Goal: Information Seeking & Learning: Compare options

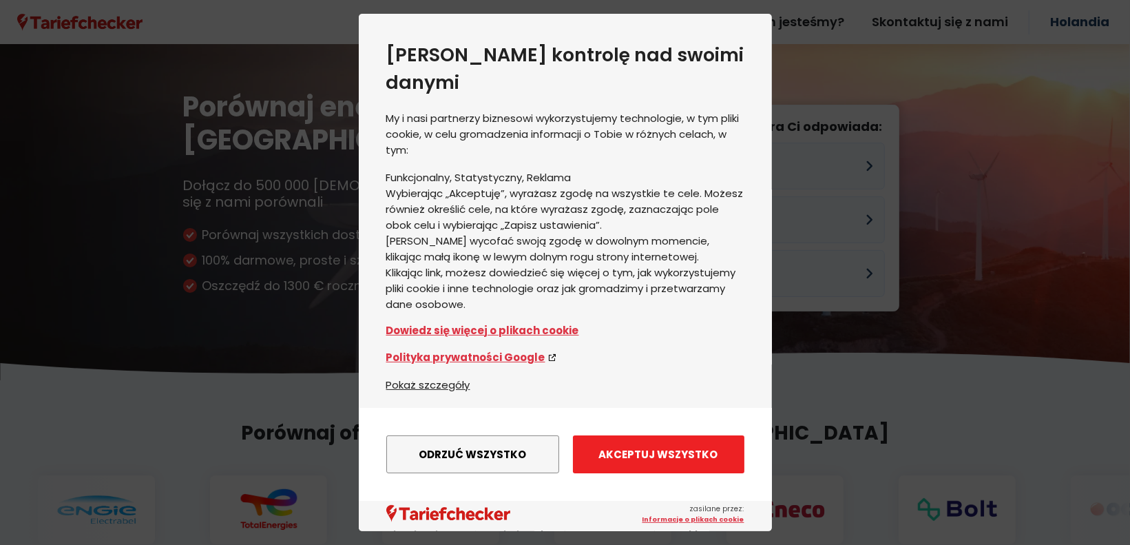
click at [608, 447] on font "Akceptuj wszystko" at bounding box center [658, 454] width 119 height 14
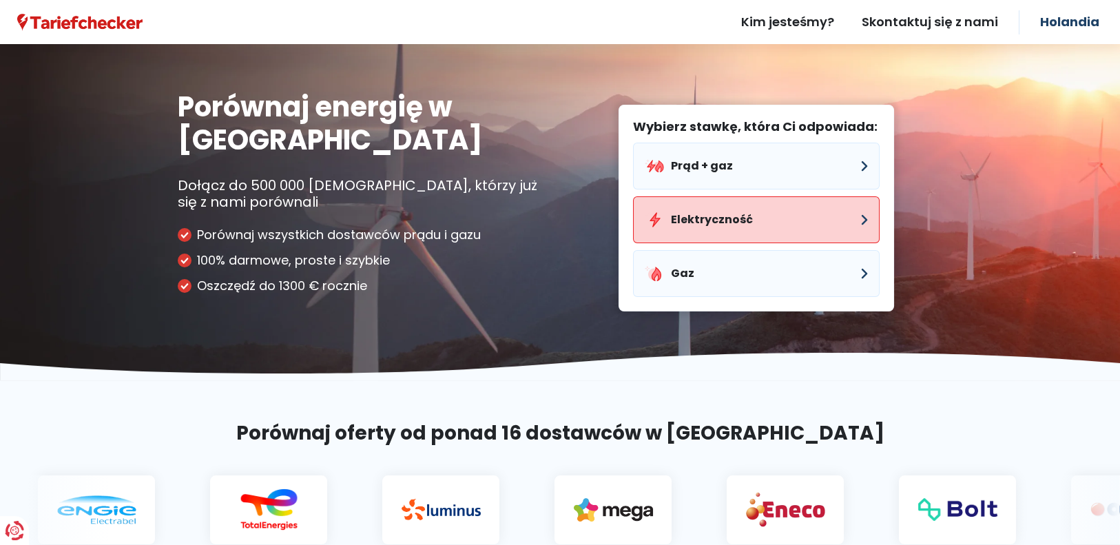
click at [795, 230] on button "Elektryczność" at bounding box center [756, 219] width 247 height 47
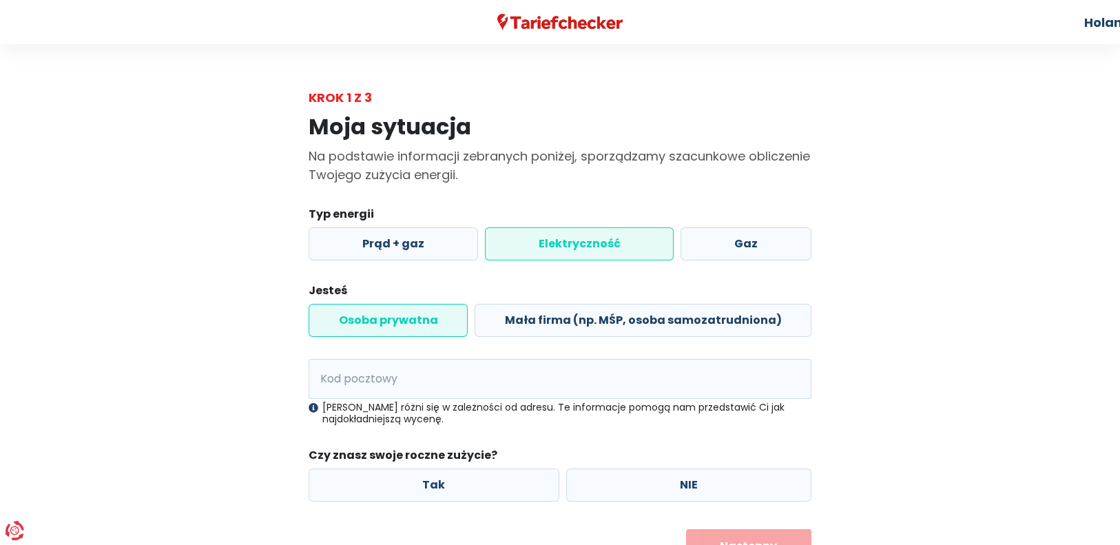
scroll to position [61, 0]
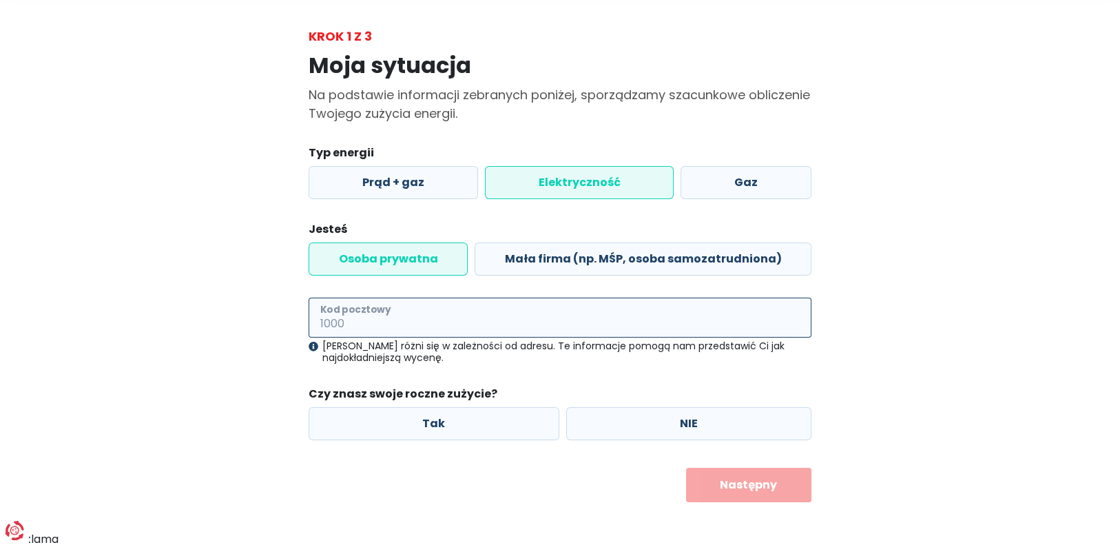
click at [463, 309] on input "Kod pocztowy" at bounding box center [560, 317] width 503 height 40
type input "8400"
click at [497, 435] on label "Tak" at bounding box center [434, 423] width 251 height 33
click at [497, 435] on input "Tak" at bounding box center [434, 423] width 251 height 33
radio input "true"
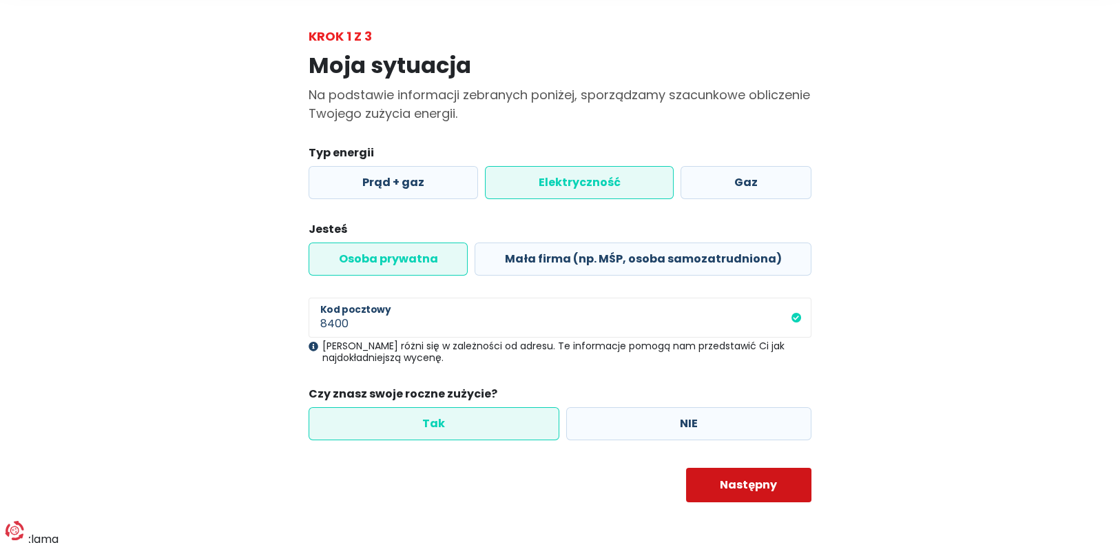
click at [719, 487] on button "Następny" at bounding box center [749, 485] width 126 height 34
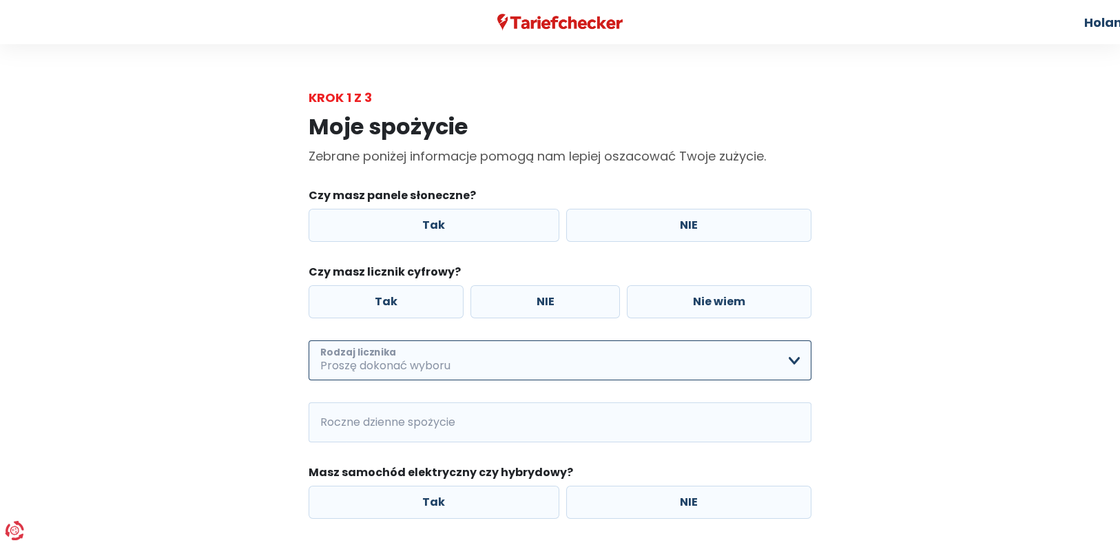
click at [792, 357] on select "Pojedynczy Podwójnie Tylko cena za jedną noc Tylko cena za pokój dwuosobowy + n…" at bounding box center [560, 360] width 503 height 40
select select "day_single_rate"
click at [309, 340] on select "Pojedynczy Podwójnie Tylko cena za jedną noc Tylko cena za pokój dwuosobowy + n…" at bounding box center [560, 360] width 503 height 40
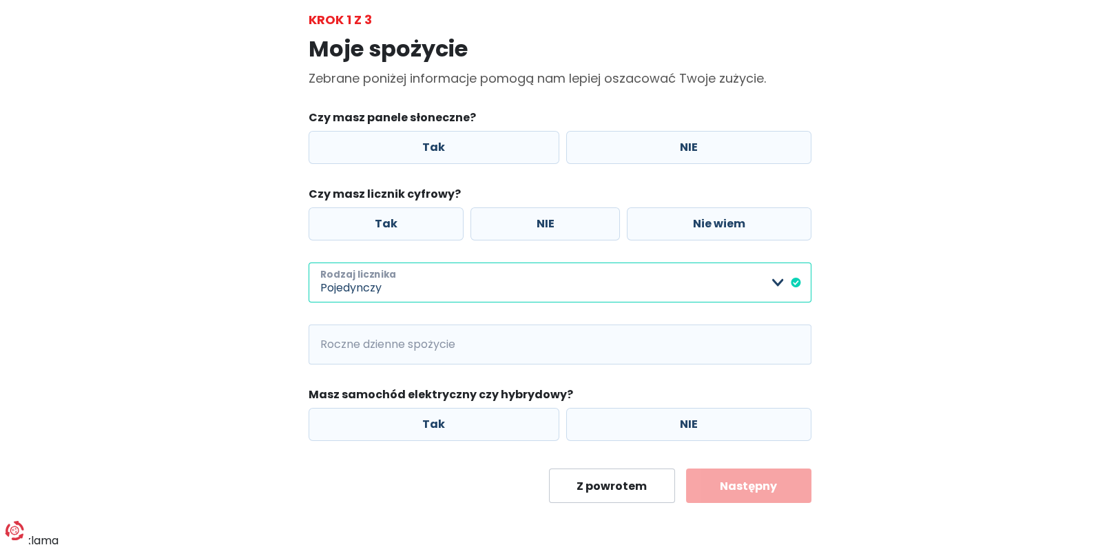
scroll to position [80, 0]
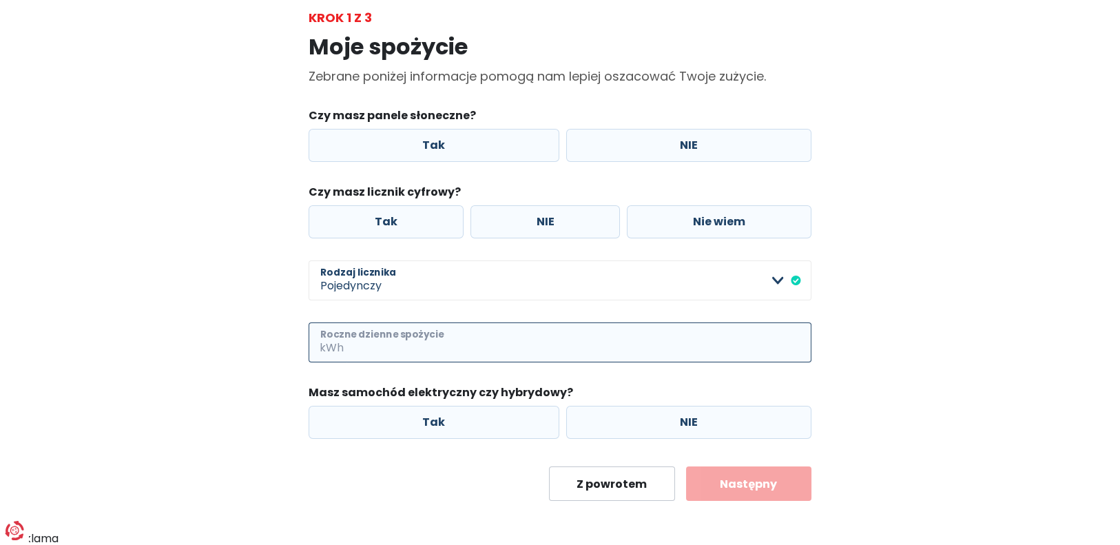
click at [408, 346] on input "Roczne dzienne spożycie" at bounding box center [578, 342] width 465 height 40
type input "3000"
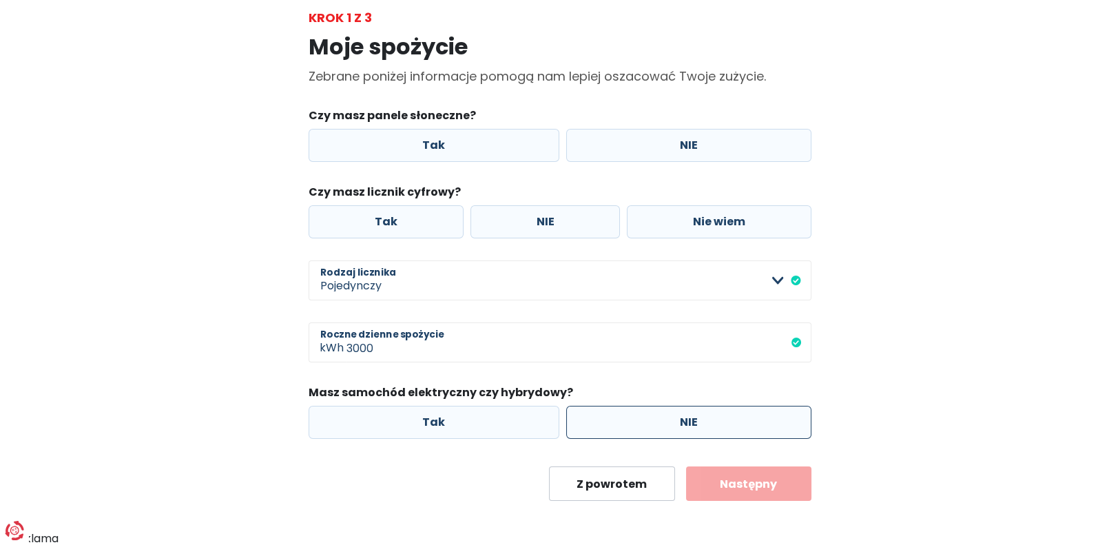
click at [647, 429] on label "NIE" at bounding box center [689, 422] width 246 height 33
click at [647, 429] on input "NIE" at bounding box center [689, 422] width 246 height 33
radio input "true"
click at [488, 431] on label "Tak" at bounding box center [434, 422] width 251 height 33
click at [488, 431] on input "Tak" at bounding box center [434, 422] width 251 height 33
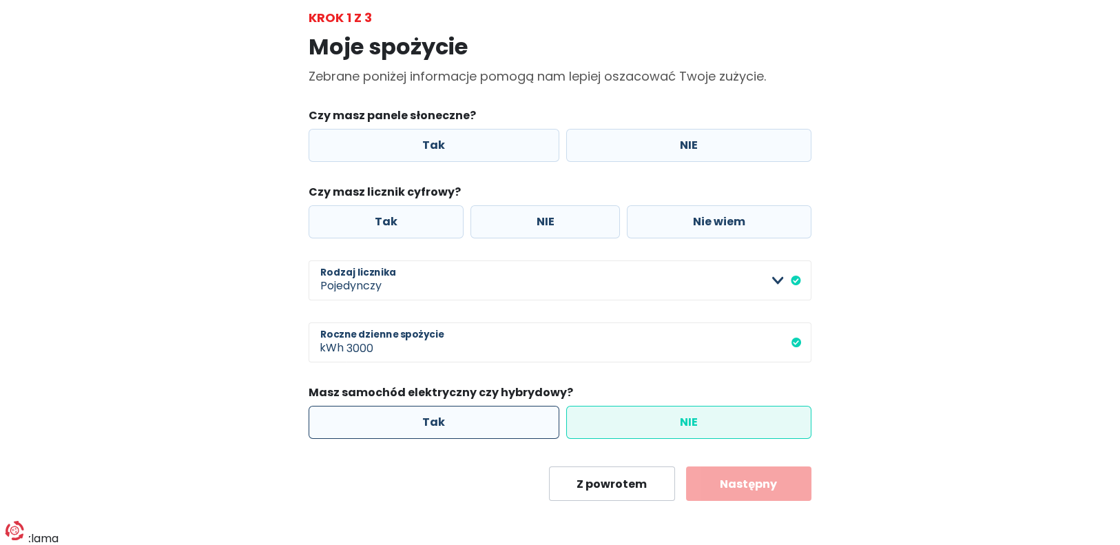
radio input "true"
radio input "false"
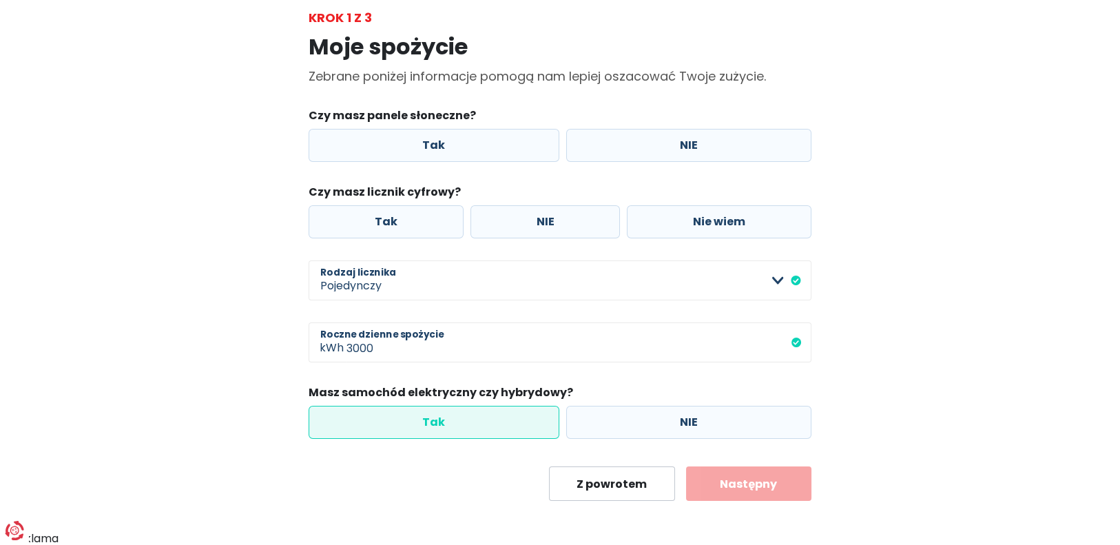
click at [511, 429] on label "Tak" at bounding box center [434, 422] width 251 height 33
click at [511, 429] on input "Tak" at bounding box center [434, 422] width 251 height 33
click at [754, 490] on font "Następny" at bounding box center [748, 484] width 57 height 16
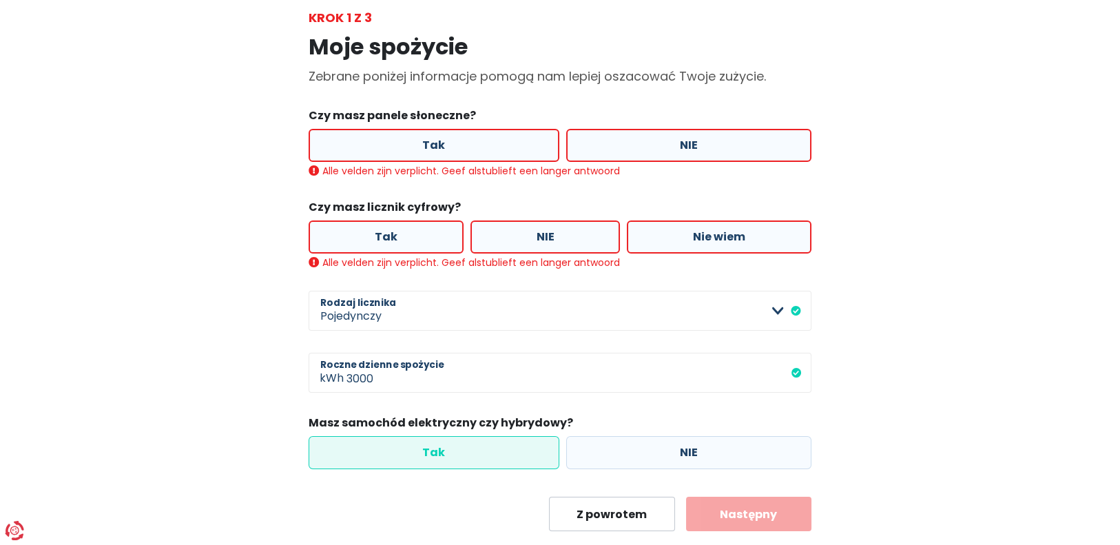
scroll to position [109, 0]
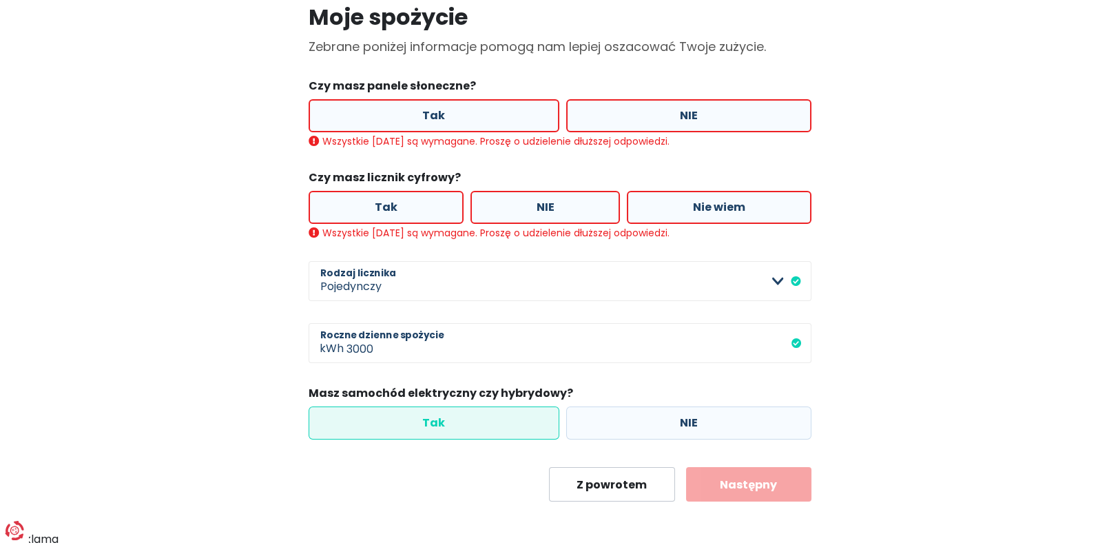
click at [666, 120] on label "NIE" at bounding box center [689, 115] width 246 height 33
click at [666, 120] on input "NIE" at bounding box center [689, 115] width 246 height 33
radio input "true"
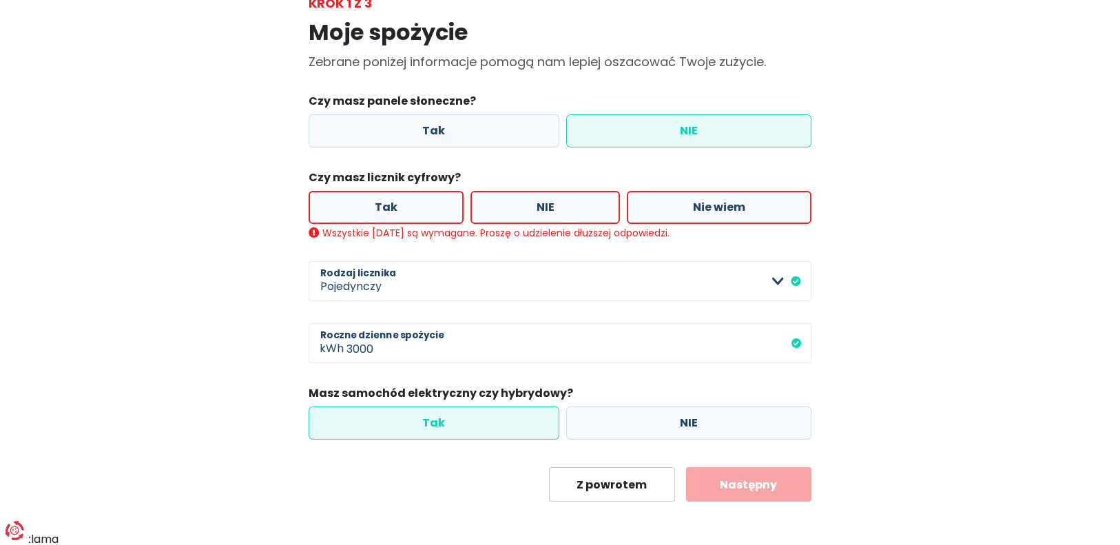
click at [412, 194] on label "Tak" at bounding box center [386, 207] width 155 height 33
click at [412, 194] on input "Tak" at bounding box center [386, 207] width 155 height 33
radio input "true"
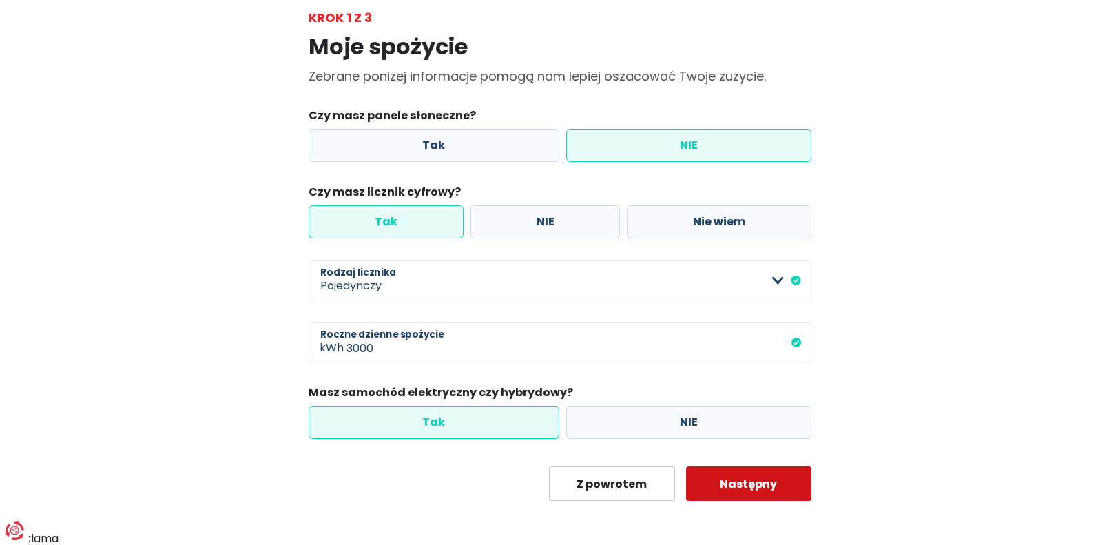
click at [735, 486] on font "Następny" at bounding box center [748, 484] width 57 height 16
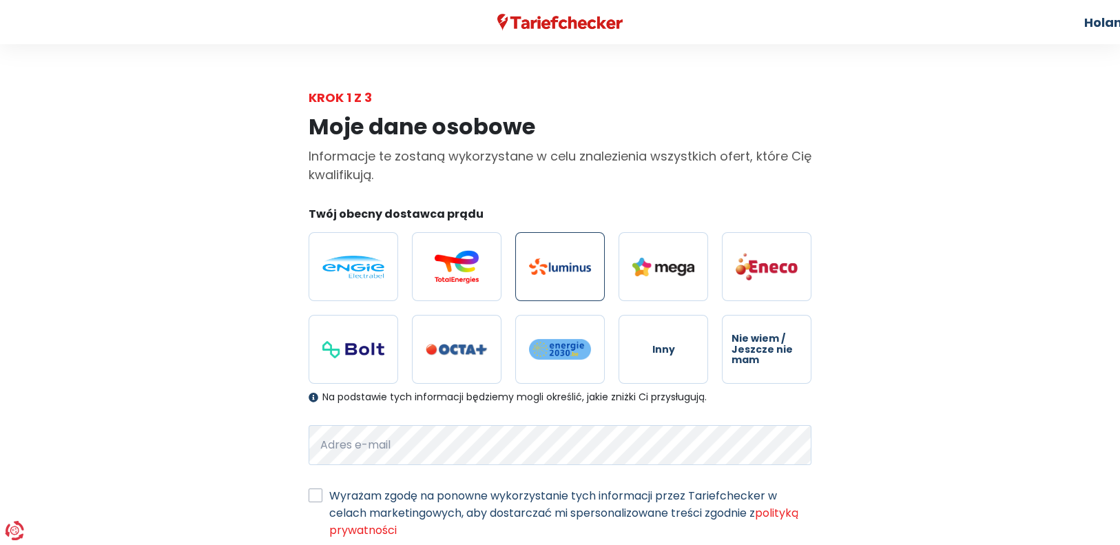
click at [570, 275] on label at bounding box center [560, 266] width 90 height 69
click at [570, 275] on input "radio" at bounding box center [560, 266] width 90 height 69
radio input "true"
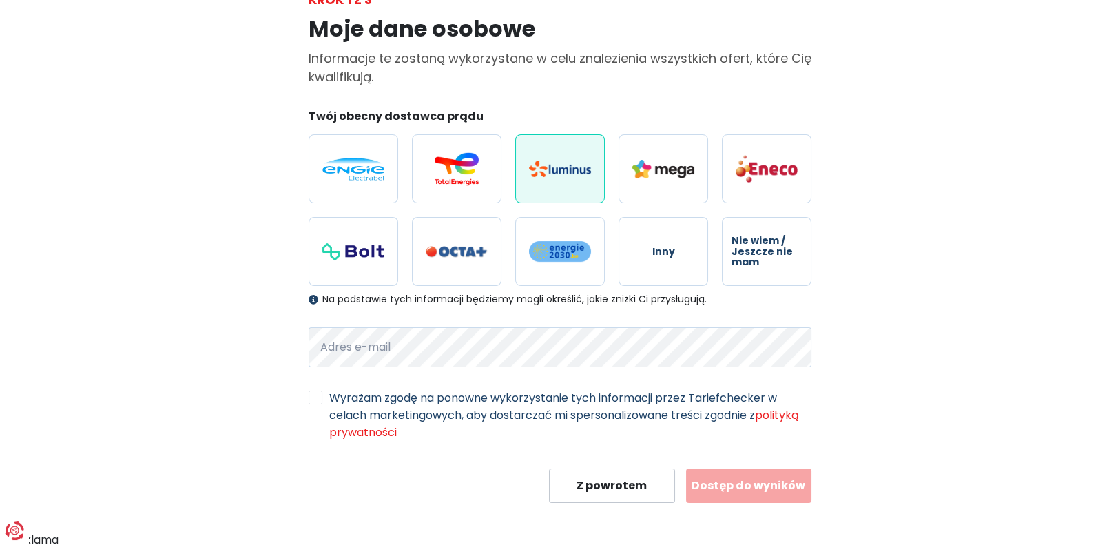
scroll to position [98, 0]
click at [329, 394] on label "Wyrażam zgodę na ponowne wykorzystanie tych informacji przez Tariefchecker w ce…" at bounding box center [570, 414] width 482 height 52
click at [315, 394] on input "Wyrażam zgodę na ponowne wykorzystanie tych informacji przez Tariefchecker w ce…" at bounding box center [316, 395] width 14 height 14
checkbox input "true"
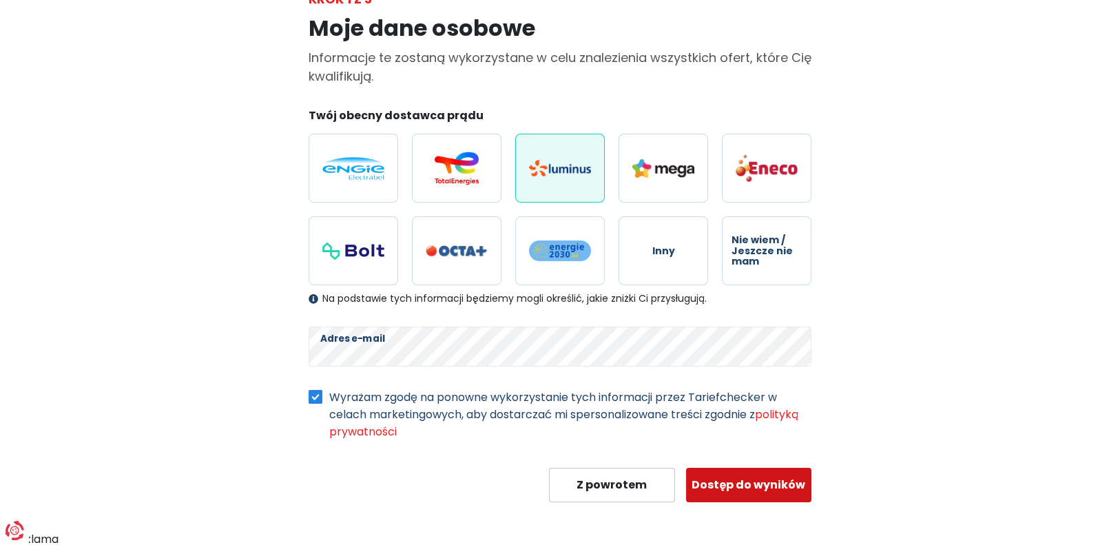
click at [742, 483] on font "Dostęp do wyników" at bounding box center [748, 485] width 114 height 16
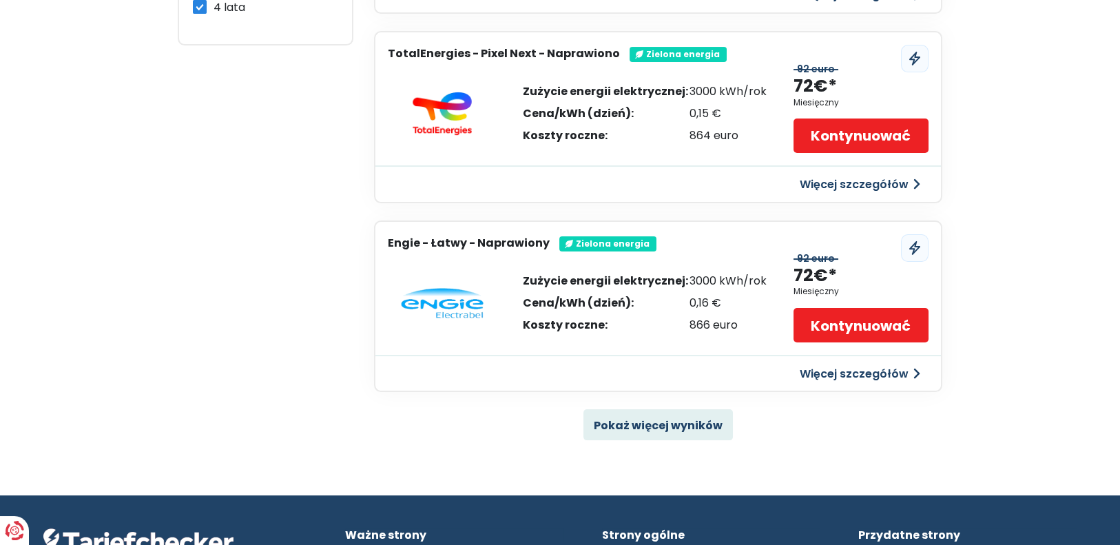
scroll to position [826, 0]
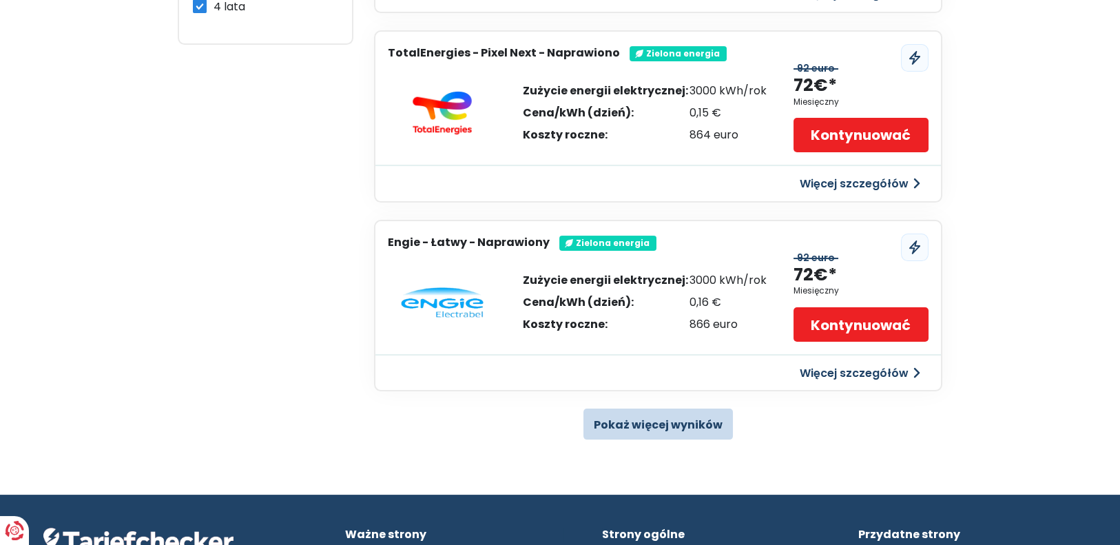
click at [688, 426] on font "Pokaż więcej wyników" at bounding box center [658, 425] width 129 height 16
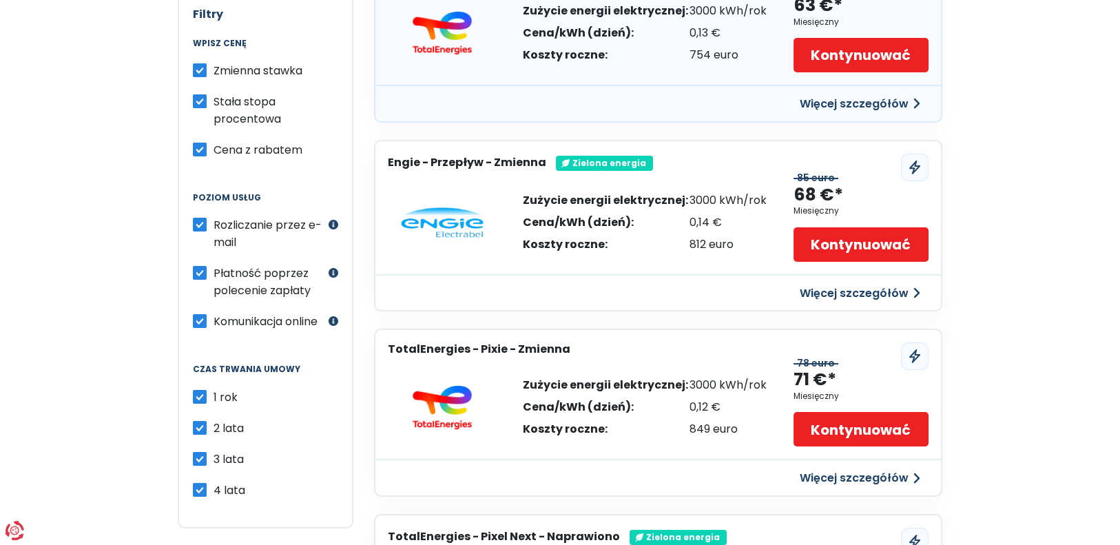
scroll to position [344, 0]
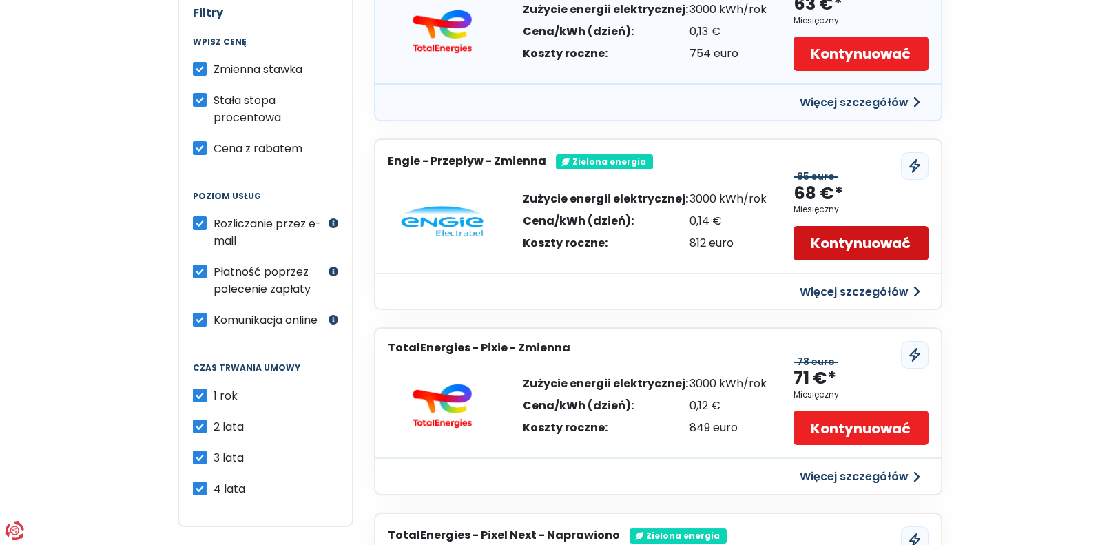
click at [860, 238] on font "Kontynuować" at bounding box center [861, 243] width 100 height 19
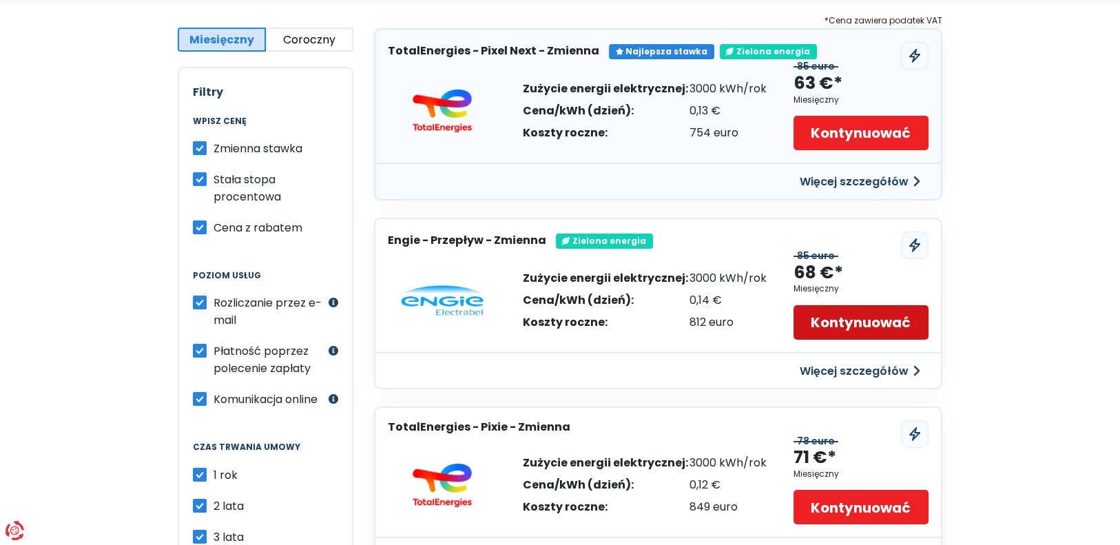
scroll to position [137, 0]
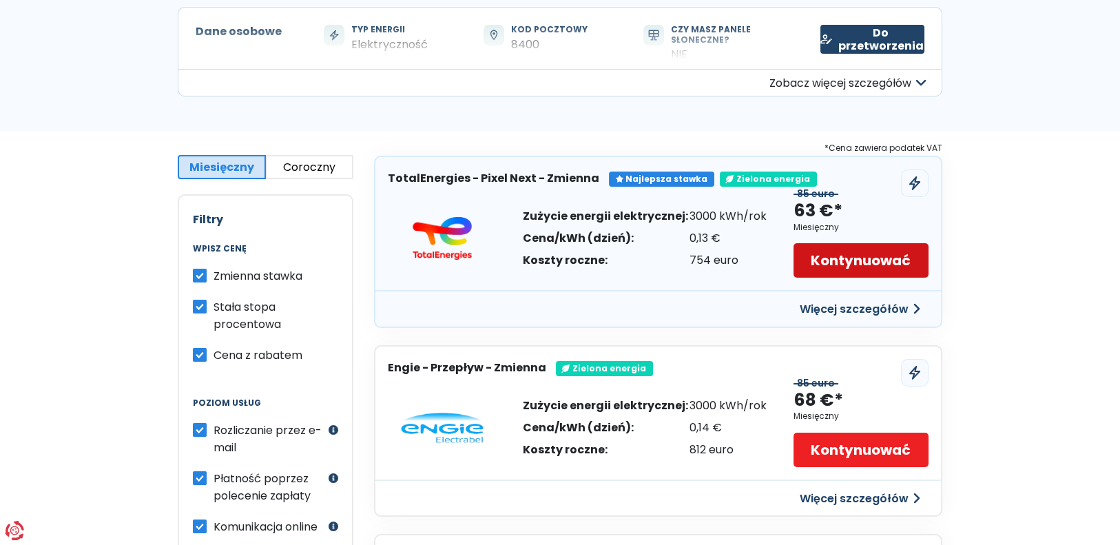
click at [858, 267] on font "Kontynuować" at bounding box center [861, 260] width 100 height 19
